Goal: Find specific page/section: Find specific page/section

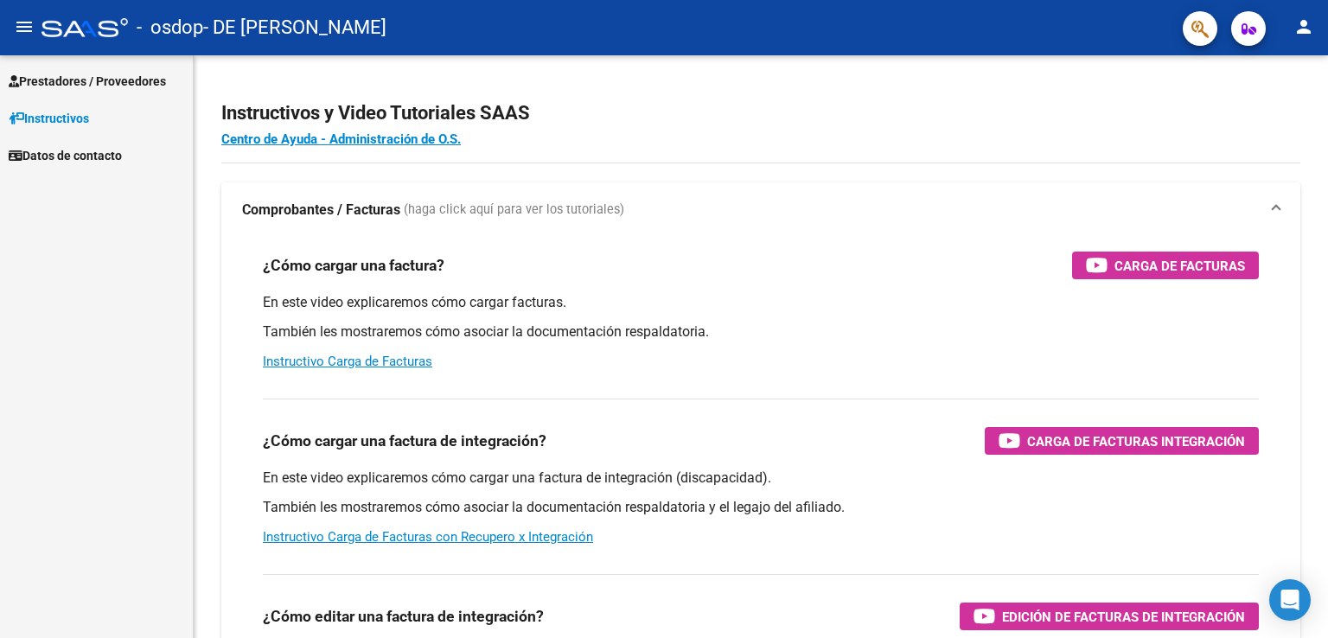
click at [19, 32] on mat-icon "menu" at bounding box center [24, 26] width 21 height 21
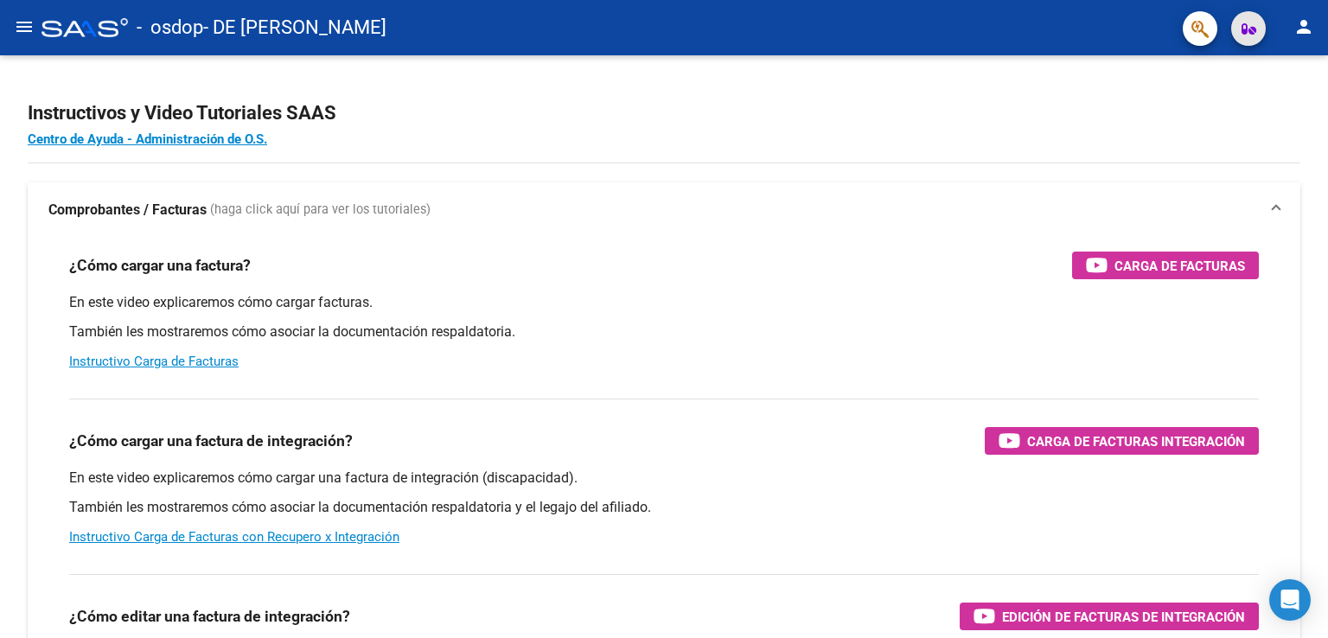
click at [1238, 25] on button "button" at bounding box center [1248, 28] width 35 height 35
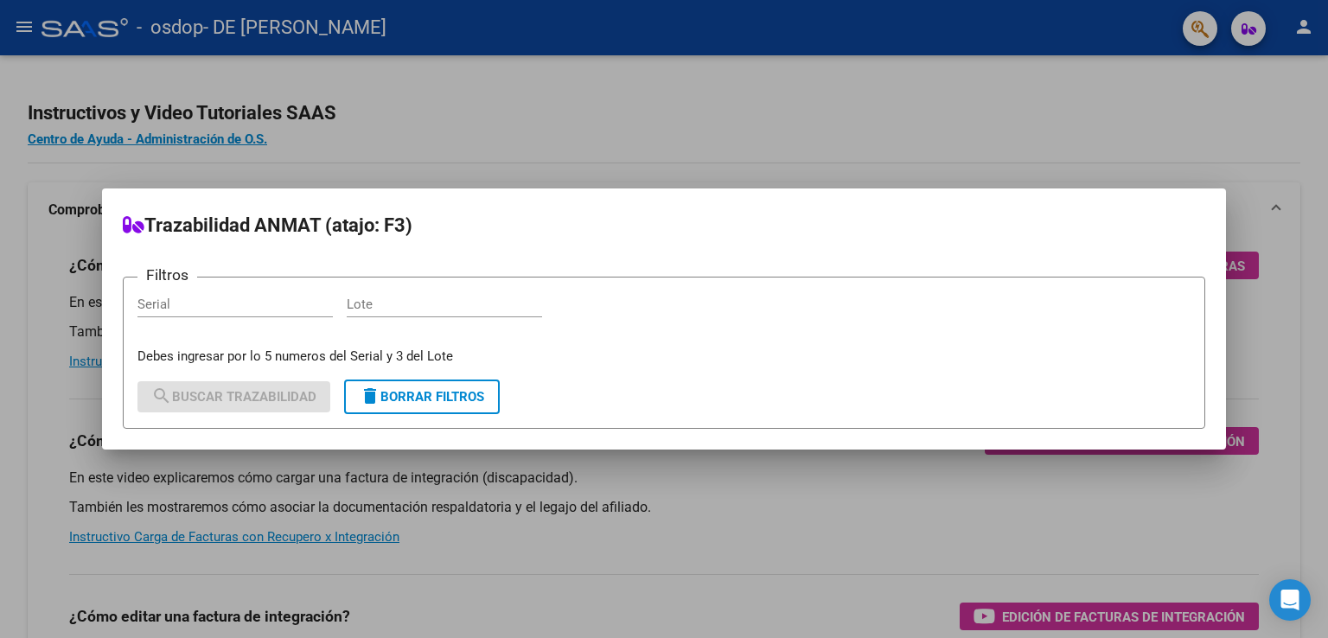
click at [1142, 118] on div at bounding box center [664, 319] width 1328 height 638
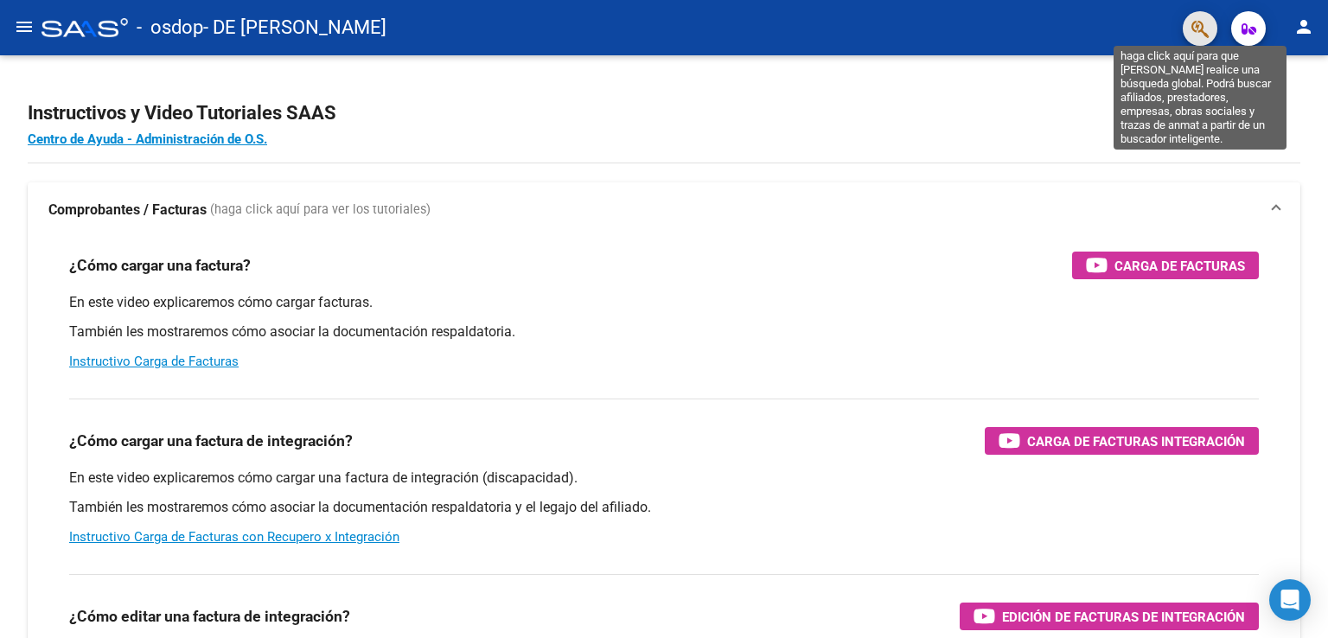
click at [1200, 25] on icon "button" at bounding box center [1199, 29] width 17 height 20
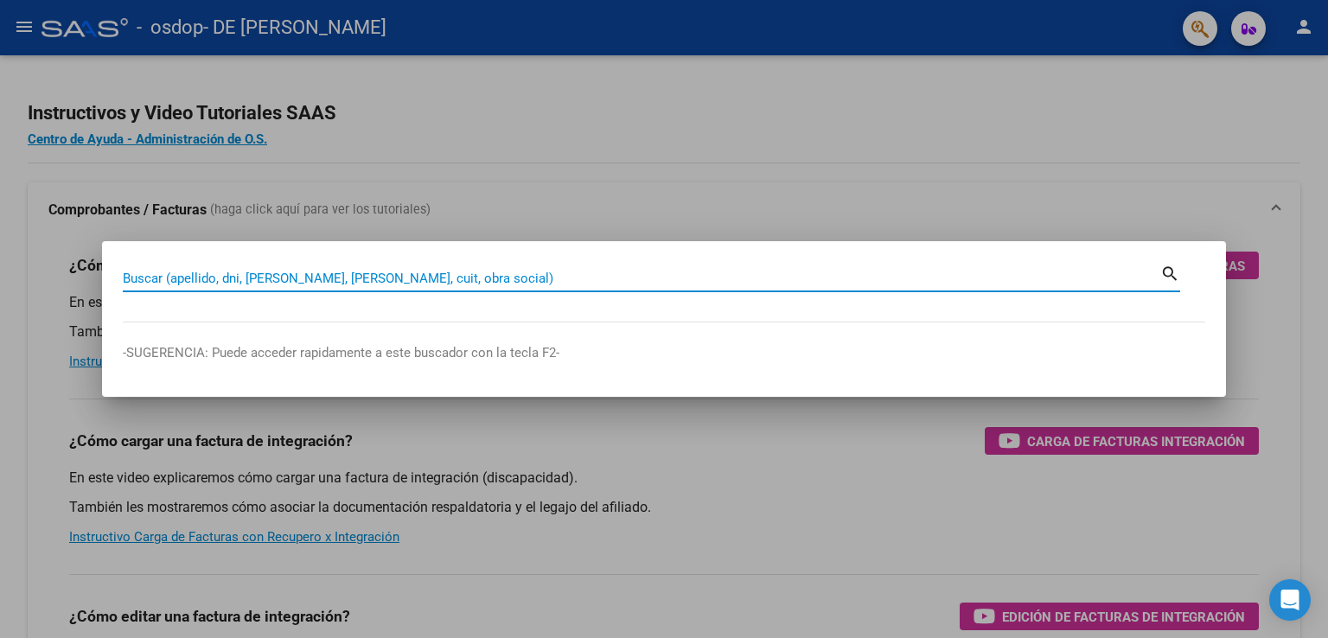
click at [1178, 131] on div at bounding box center [664, 319] width 1328 height 638
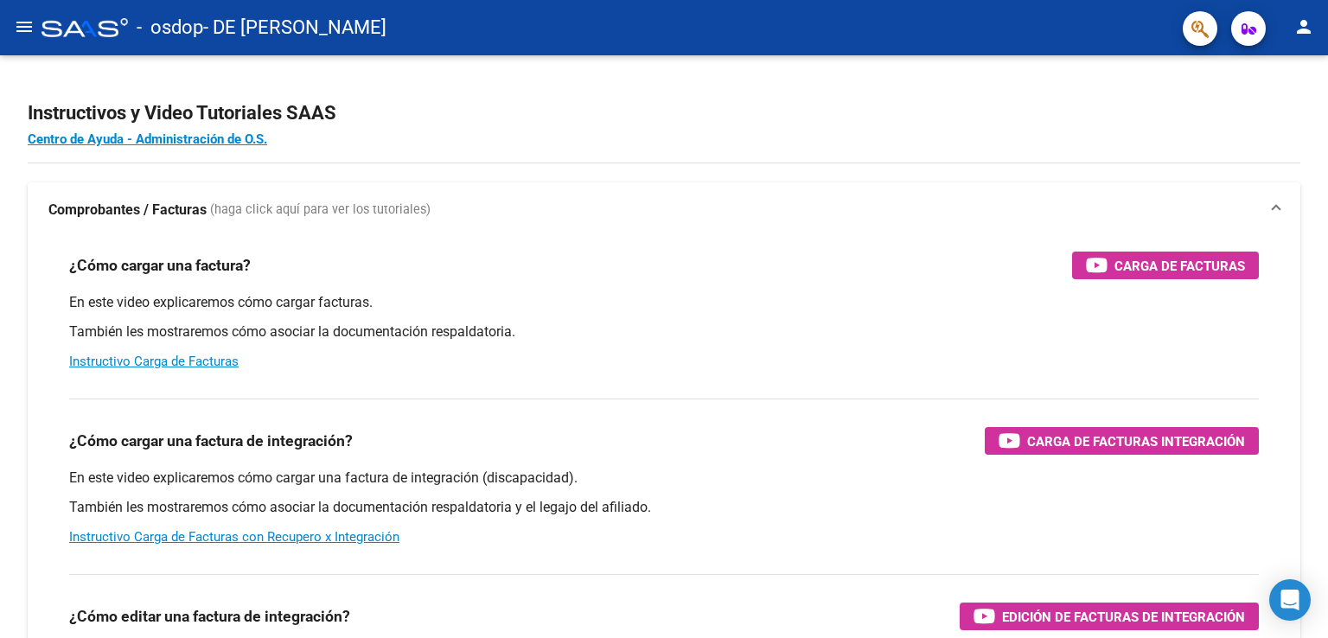
click at [15, 29] on mat-icon "menu" at bounding box center [24, 26] width 21 height 21
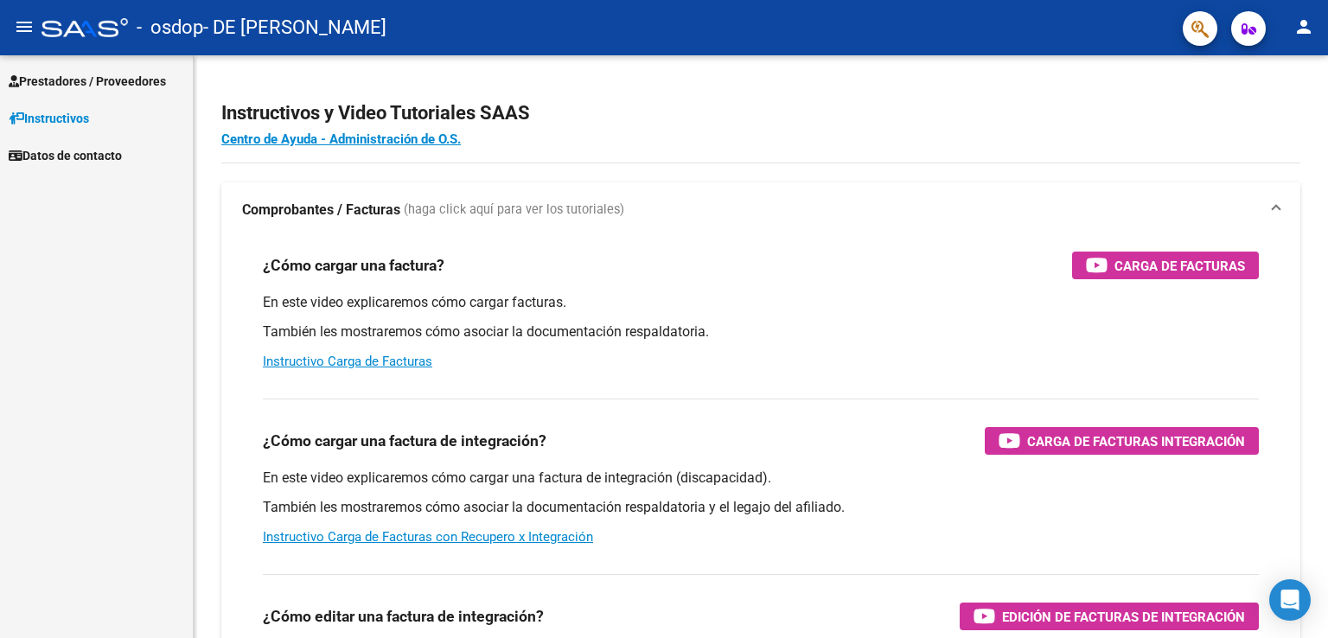
click at [84, 80] on span "Prestadores / Proveedores" at bounding box center [87, 81] width 157 height 19
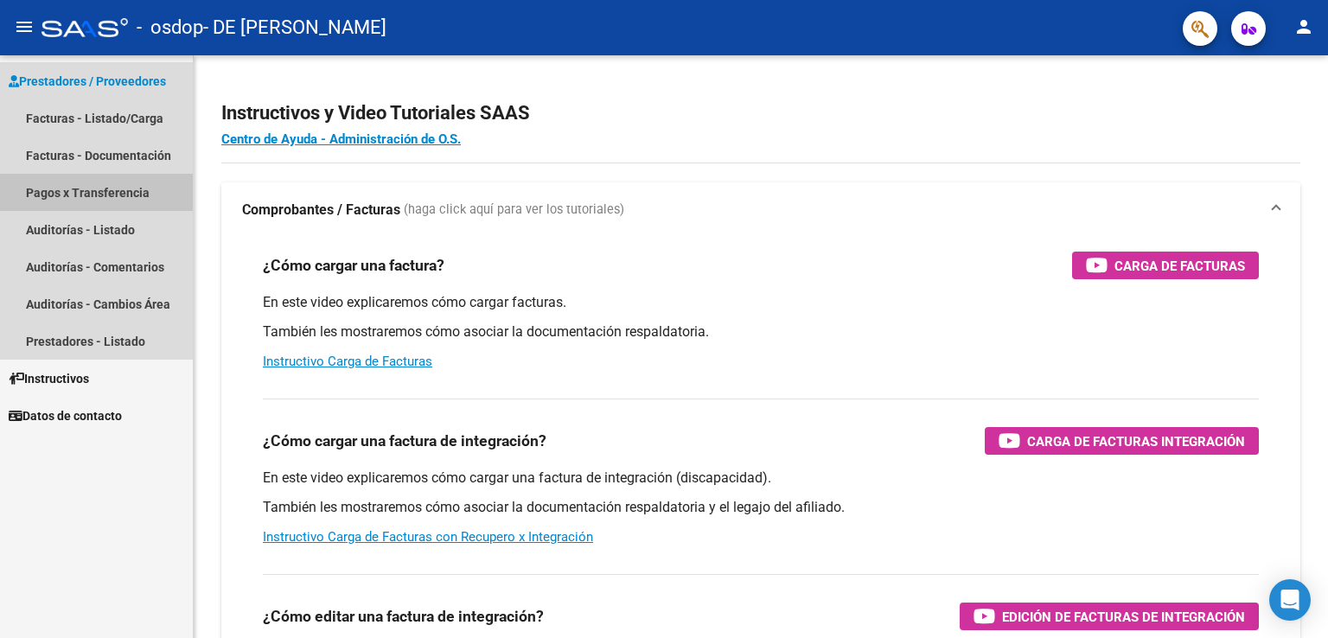
click at [111, 192] on link "Pagos x Transferencia" at bounding box center [96, 192] width 193 height 37
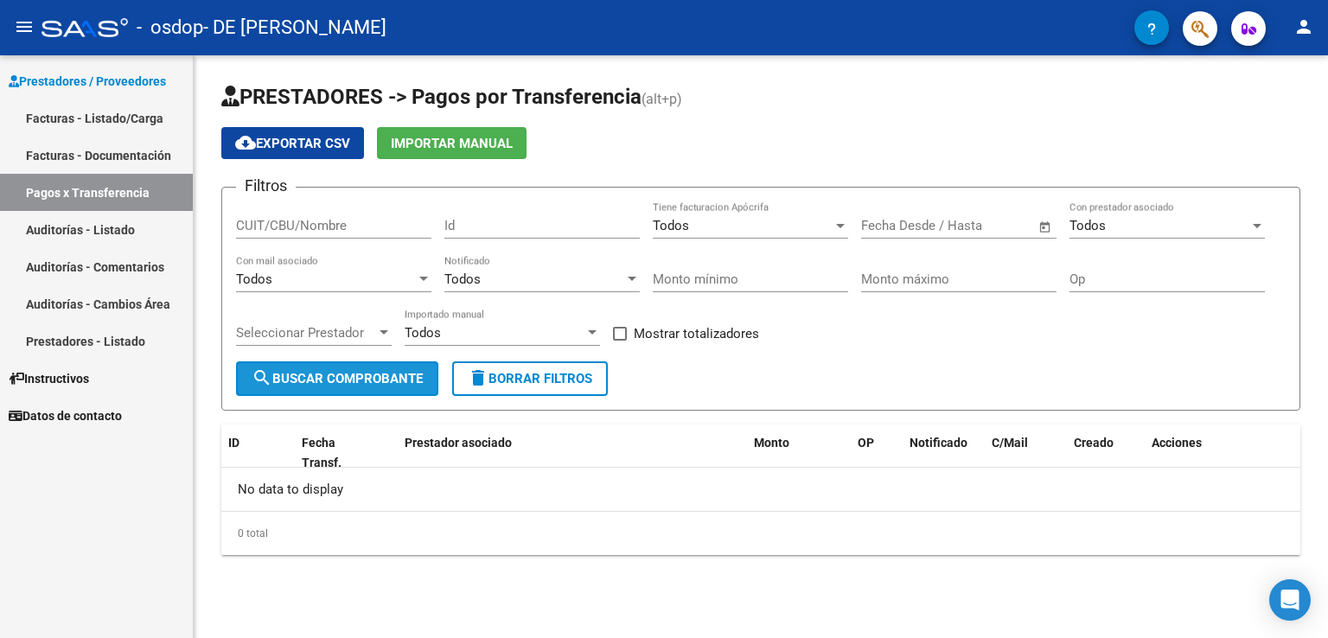
click at [402, 381] on span "search Buscar Comprobante" at bounding box center [337, 379] width 171 height 16
click at [785, 122] on app-list-header "PRESTADORES -> Pagos por Transferencia (alt+p) cloud_download Exportar CSV Impo…" at bounding box center [760, 247] width 1079 height 328
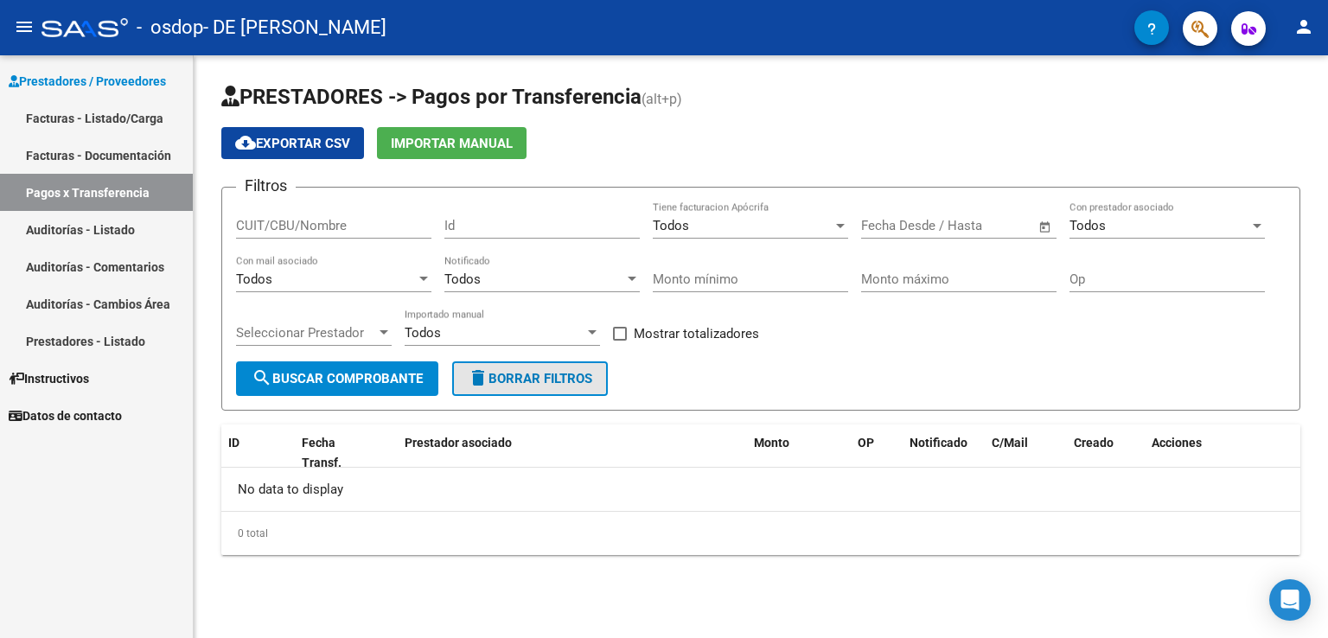
click at [548, 386] on button "delete Borrar Filtros" at bounding box center [530, 378] width 156 height 35
click at [398, 231] on input "CUIT/CBU/Nombre" at bounding box center [333, 226] width 195 height 16
type input "a"
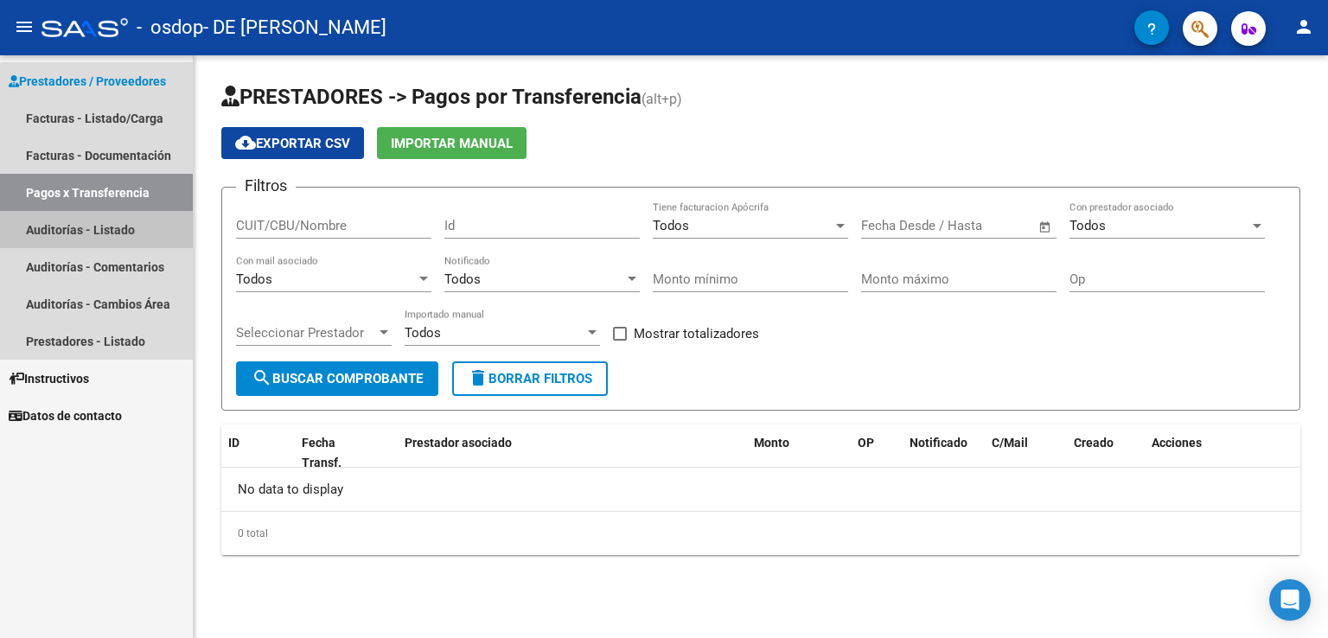
click at [101, 226] on link "Auditorías - Listado" at bounding box center [96, 229] width 193 height 37
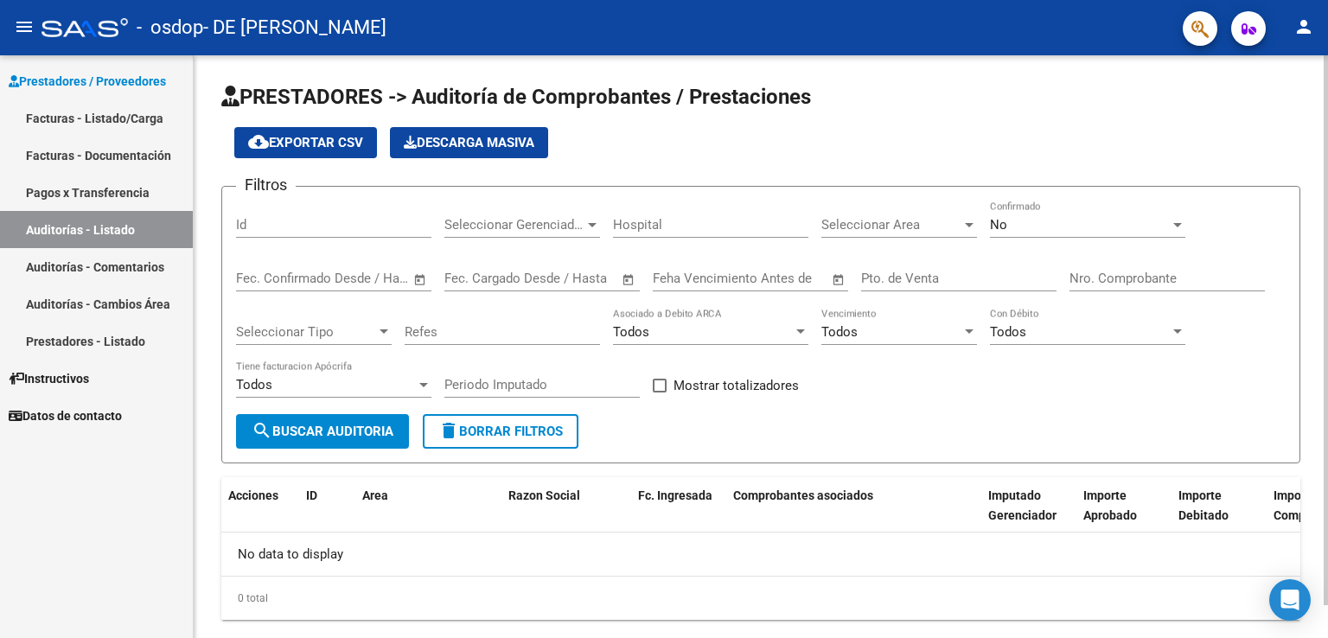
scroll to position [35, 0]
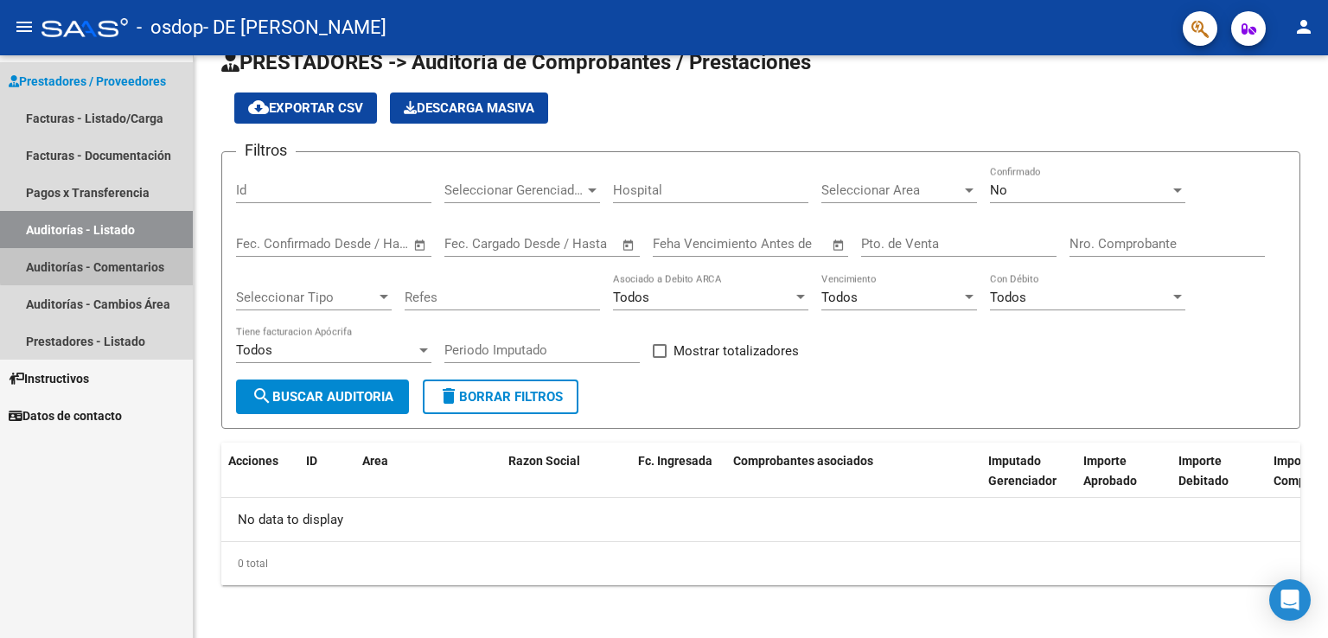
click at [107, 265] on link "Auditorías - Comentarios" at bounding box center [96, 266] width 193 height 37
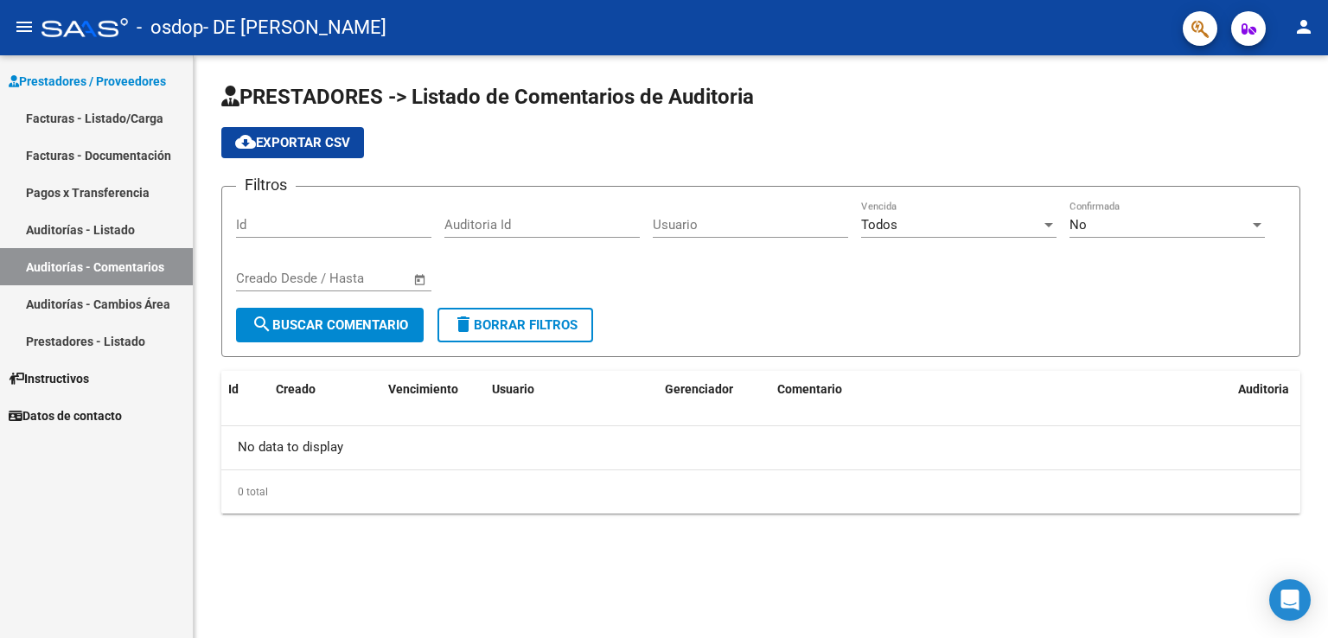
click at [114, 303] on link "Auditorías - Cambios Área" at bounding box center [96, 303] width 193 height 37
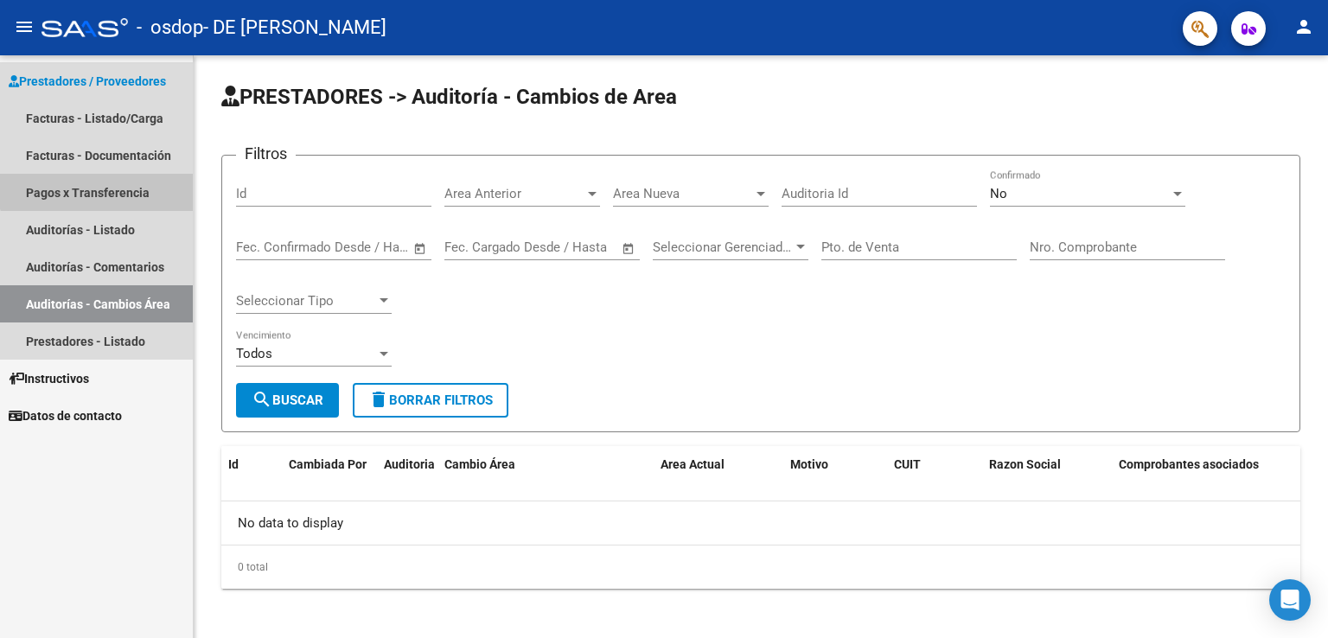
click at [112, 185] on link "Pagos x Transferencia" at bounding box center [96, 192] width 193 height 37
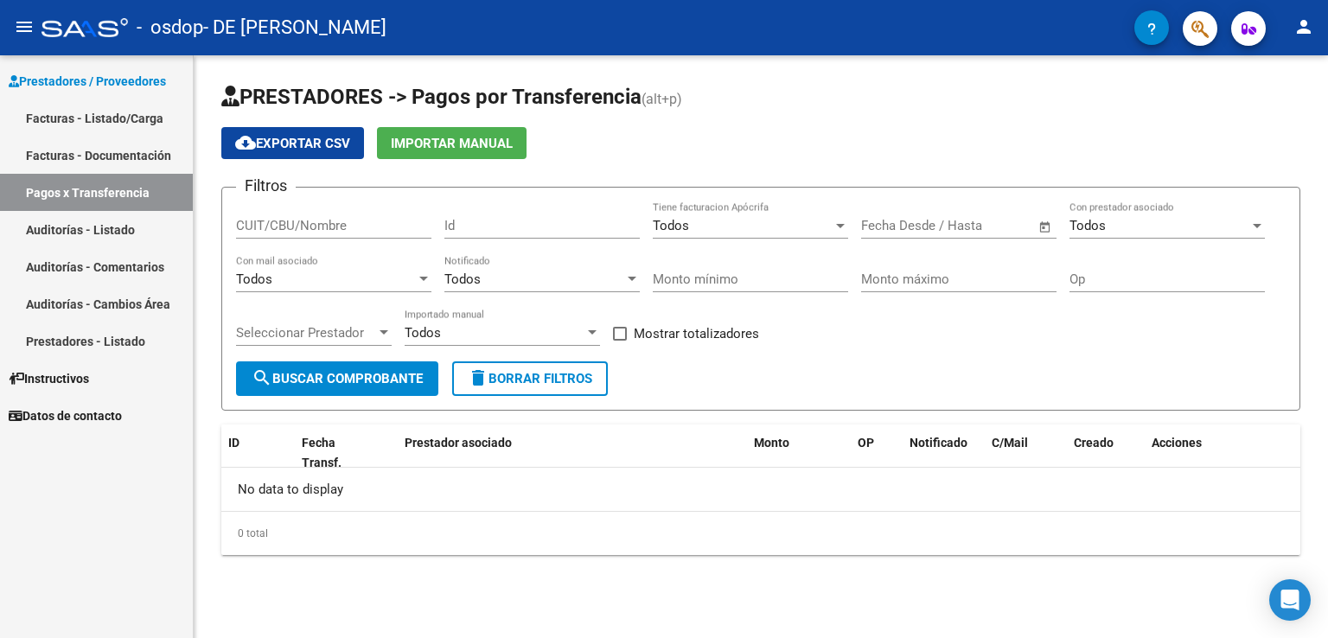
click at [119, 267] on link "Auditorías - Comentarios" at bounding box center [96, 266] width 193 height 37
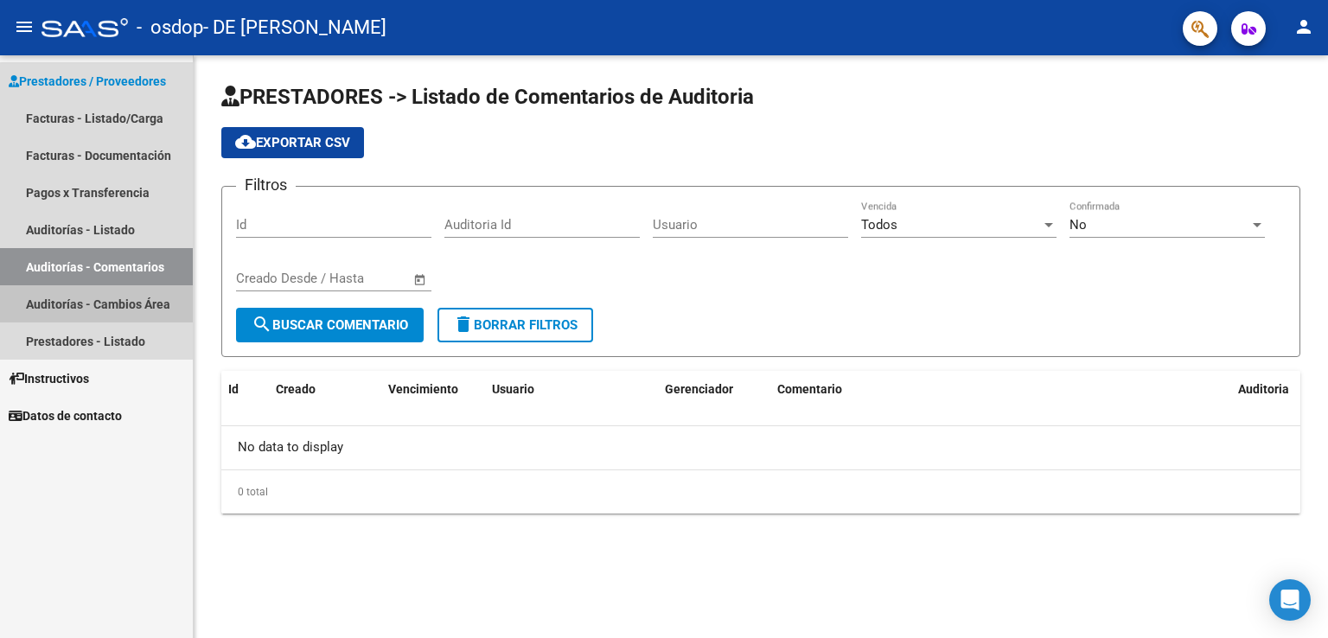
click at [128, 294] on link "Auditorías - Cambios Área" at bounding box center [96, 303] width 193 height 37
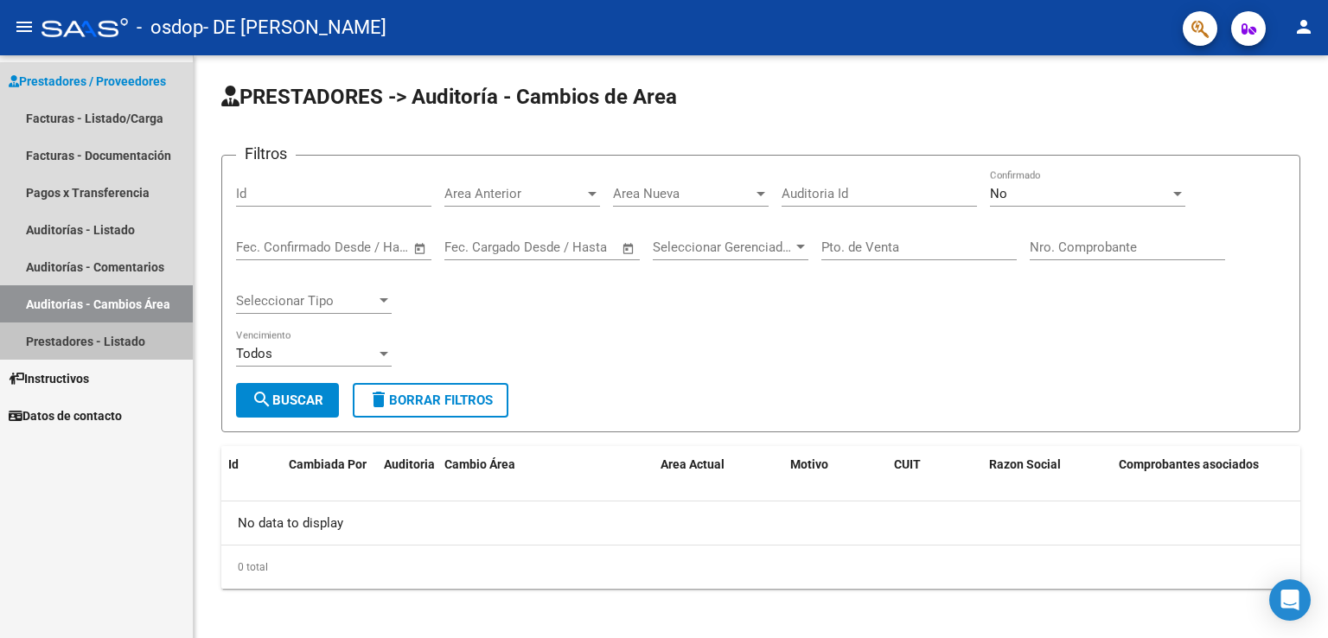
click at [112, 345] on link "Prestadores - Listado" at bounding box center [96, 340] width 193 height 37
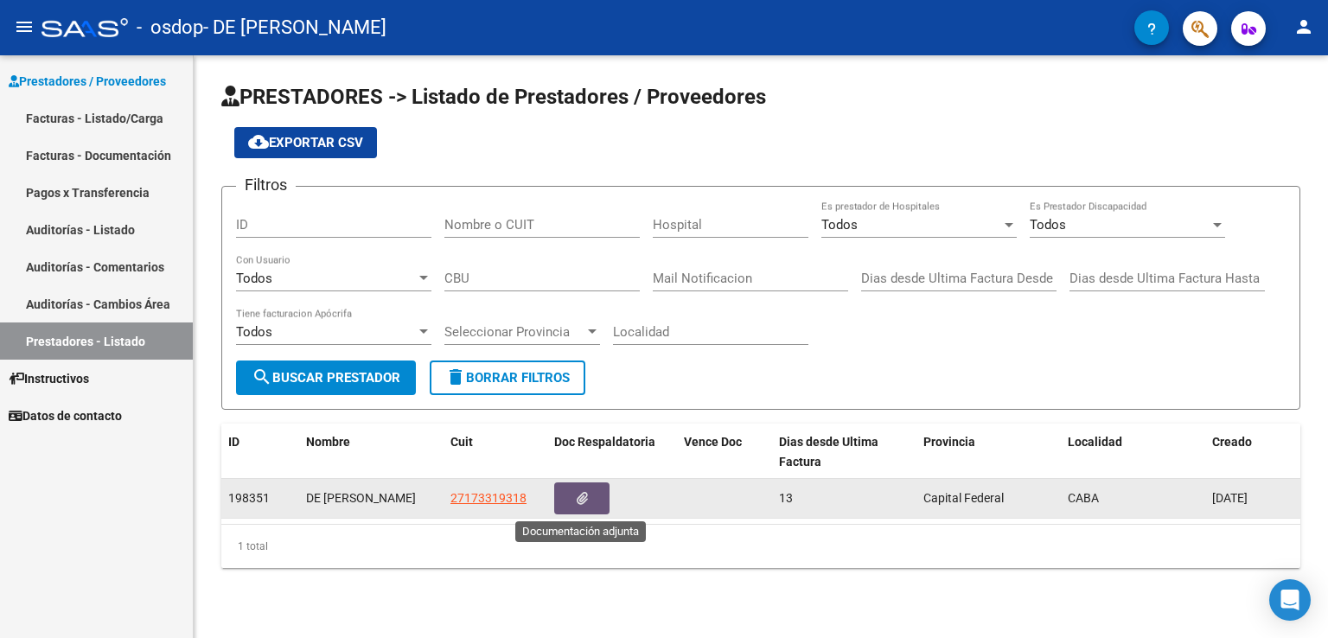
click at [583, 502] on icon "button" at bounding box center [582, 498] width 11 height 13
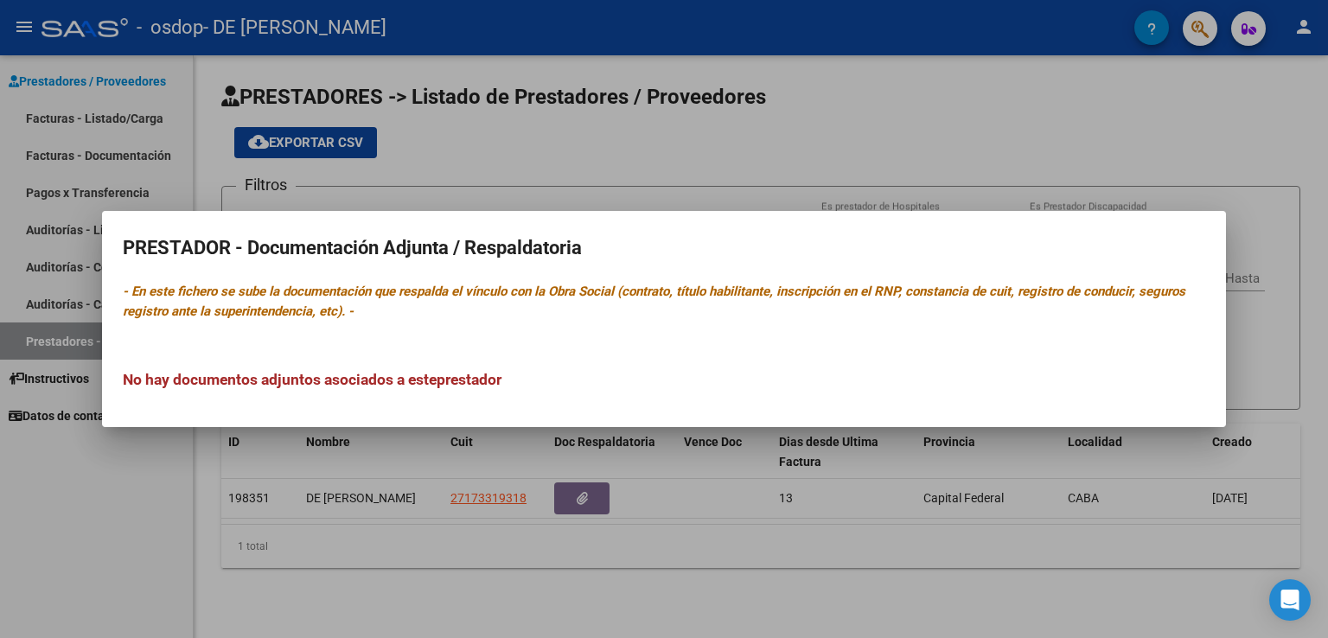
click at [1008, 98] on div at bounding box center [664, 319] width 1328 height 638
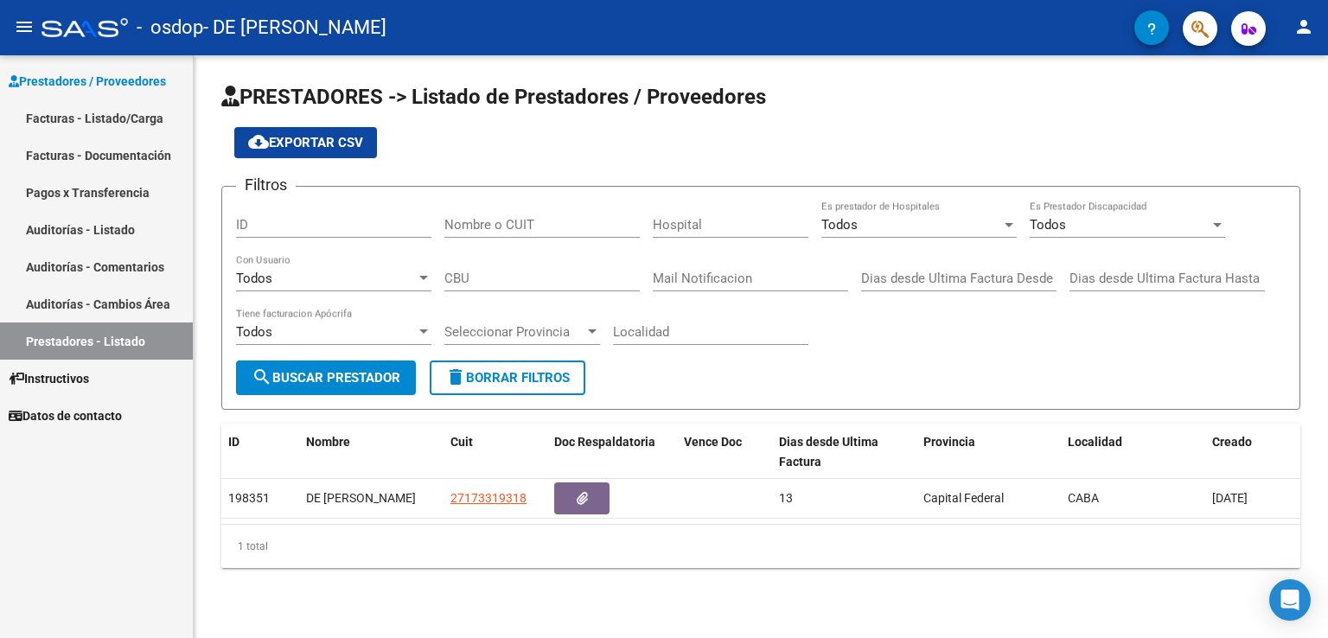
click at [127, 296] on link "Auditorías - Cambios Área" at bounding box center [96, 303] width 193 height 37
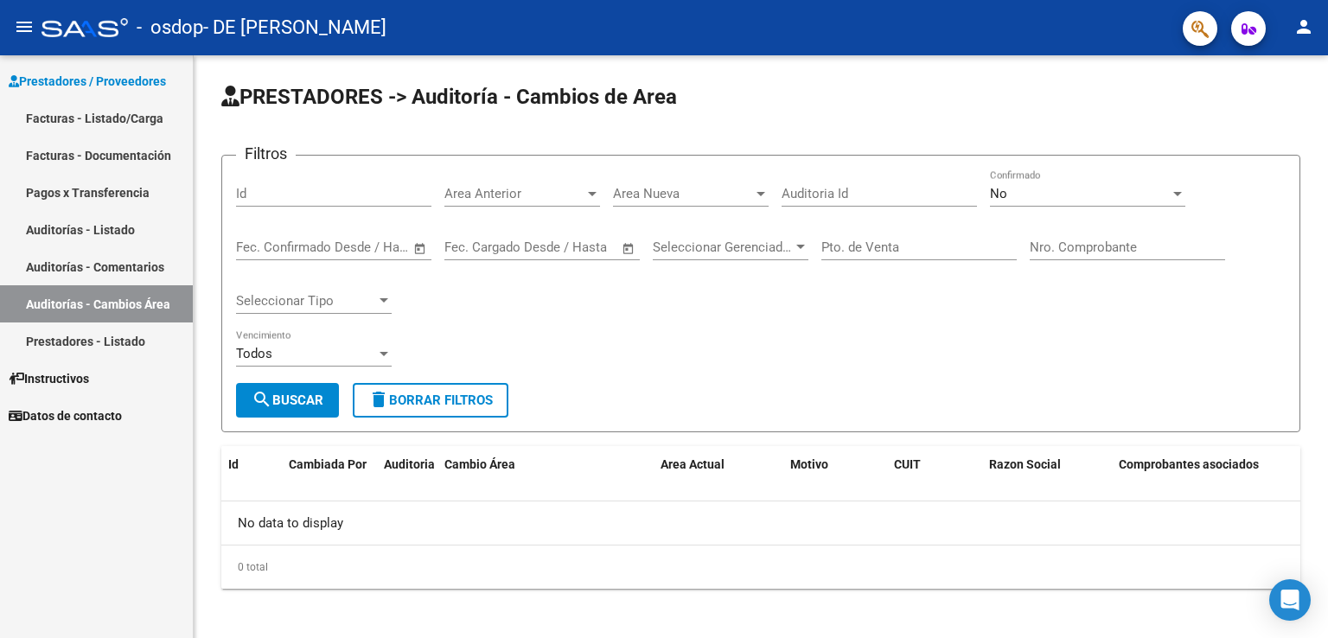
click at [130, 265] on link "Auditorías - Comentarios" at bounding box center [96, 266] width 193 height 37
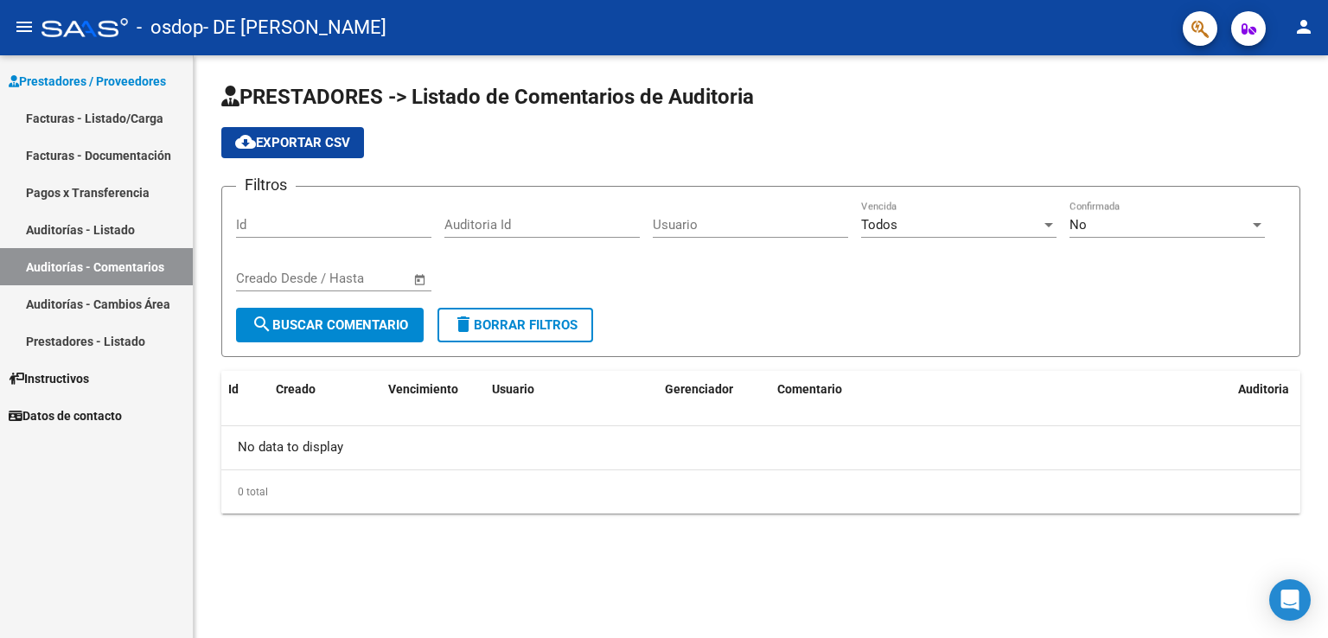
click at [131, 226] on link "Auditorías - Listado" at bounding box center [96, 229] width 193 height 37
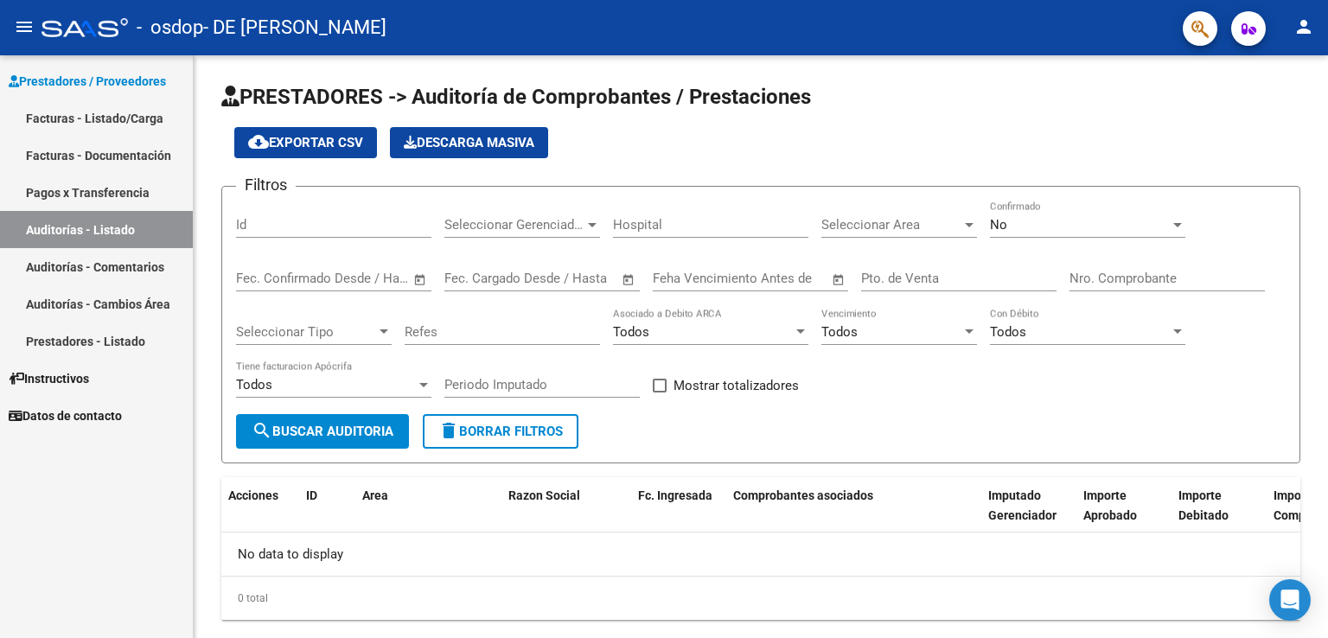
click at [61, 111] on link "Facturas - Listado/Carga" at bounding box center [96, 117] width 193 height 37
